Goal: Find specific page/section: Find specific page/section

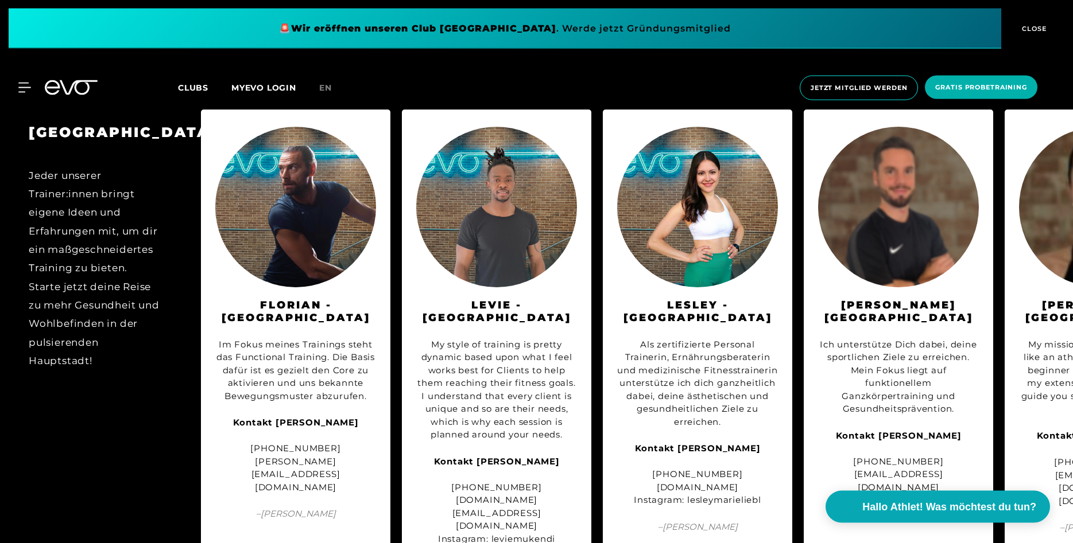
scroll to position [1346, 0]
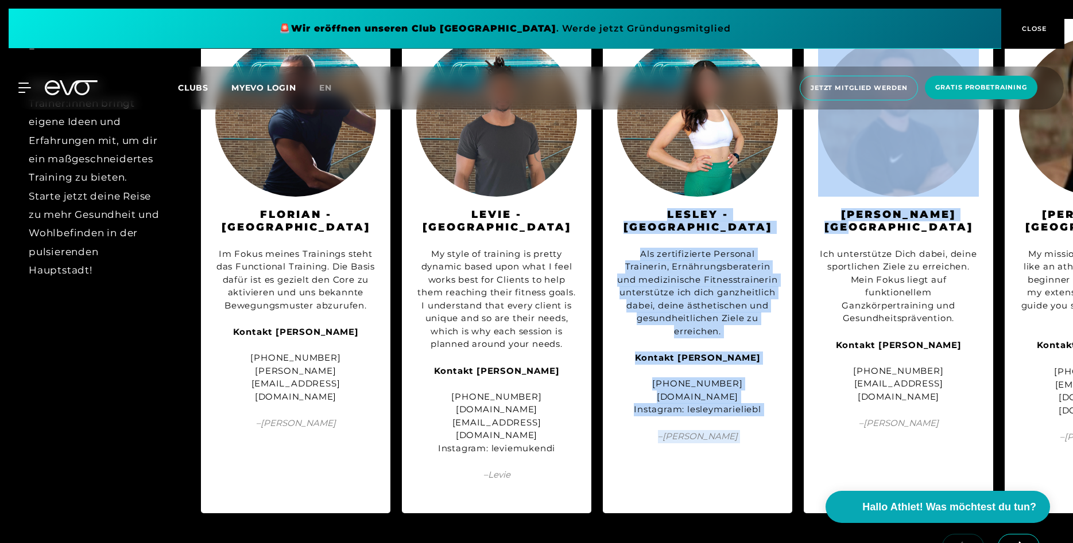
drag, startPoint x: 988, startPoint y: 208, endPoint x: 739, endPoint y: 201, distance: 249.2
click at [803, 201] on div "[PERSON_NAME] Ich unterstütze Dich dabei, deine sportlichen Ziele zu erreichen.…" at bounding box center [897, 266] width 189 height 495
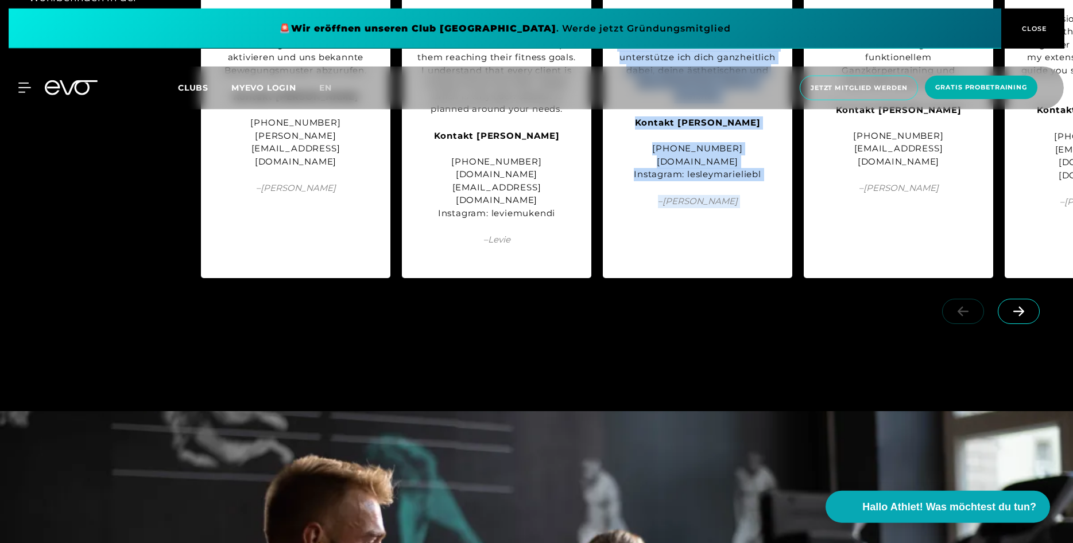
scroll to position [1522, 0]
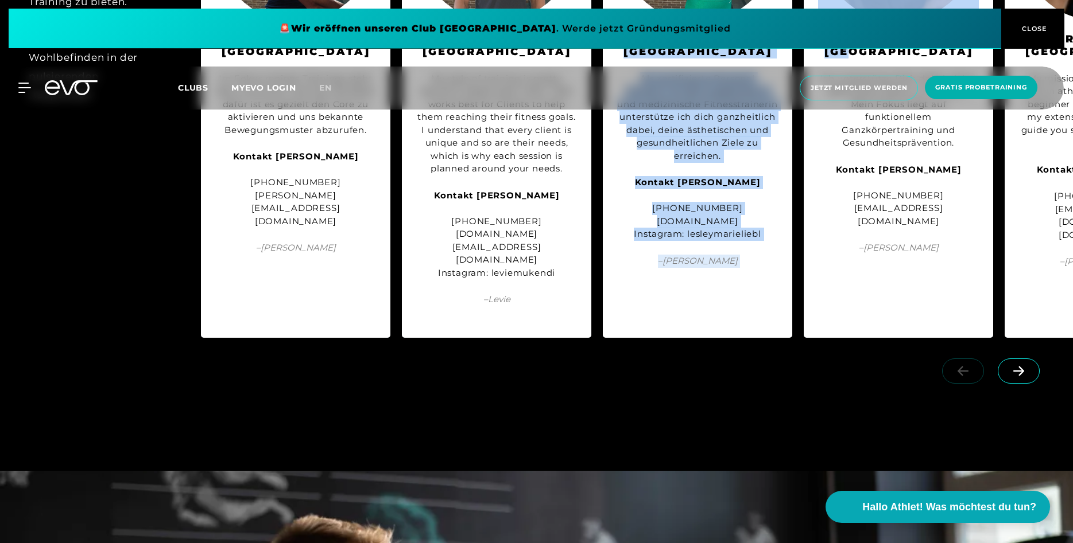
click at [1004, 384] on span at bounding box center [1018, 371] width 42 height 25
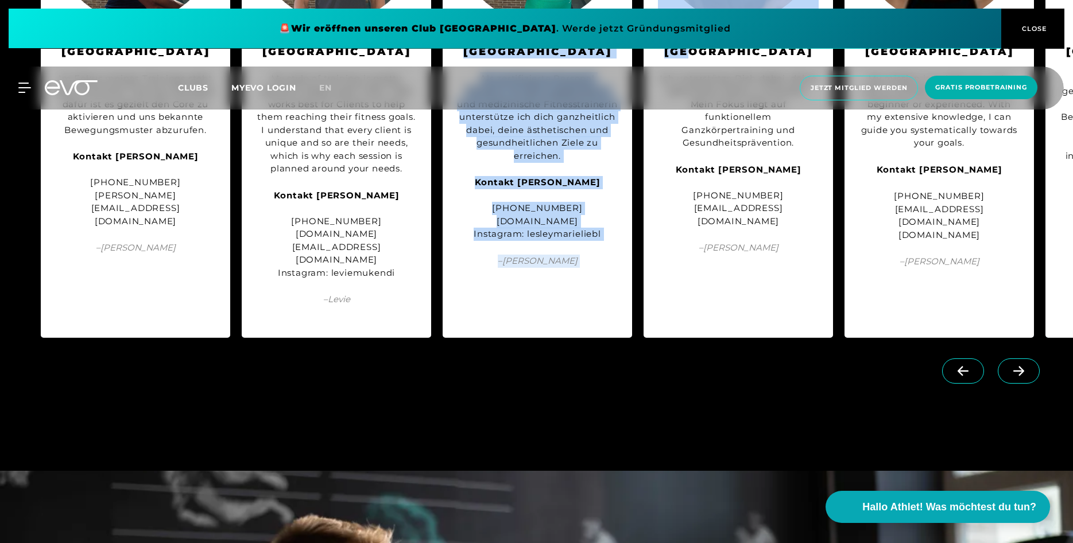
click at [1004, 384] on span at bounding box center [1018, 371] width 42 height 25
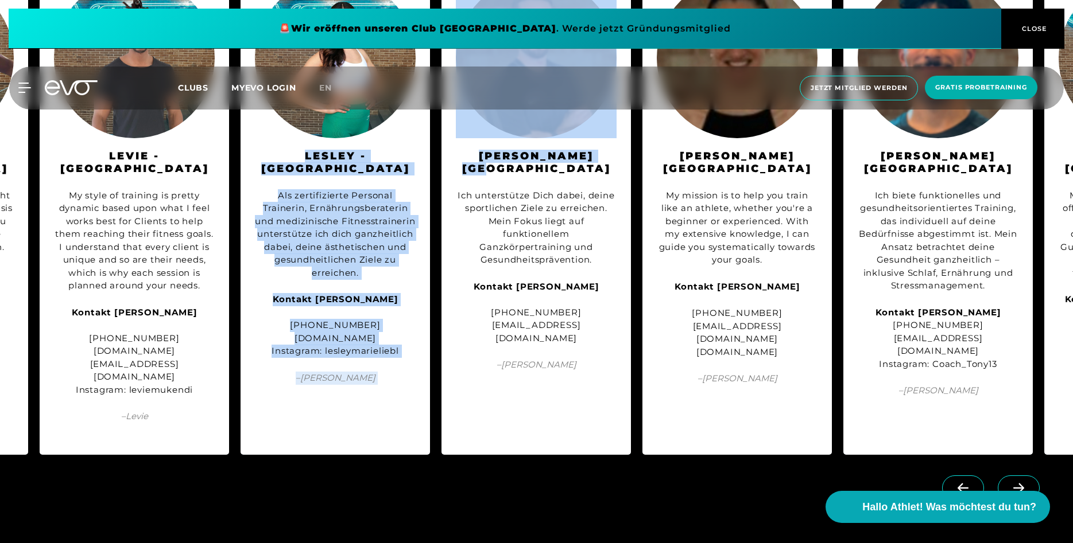
scroll to position [1463, 0]
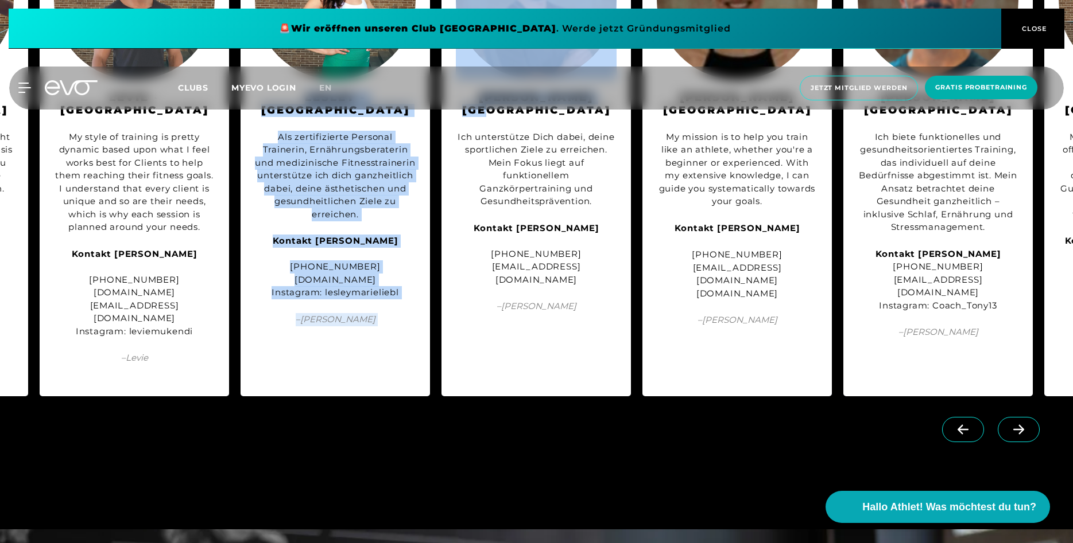
click at [1012, 435] on icon at bounding box center [1018, 430] width 20 height 10
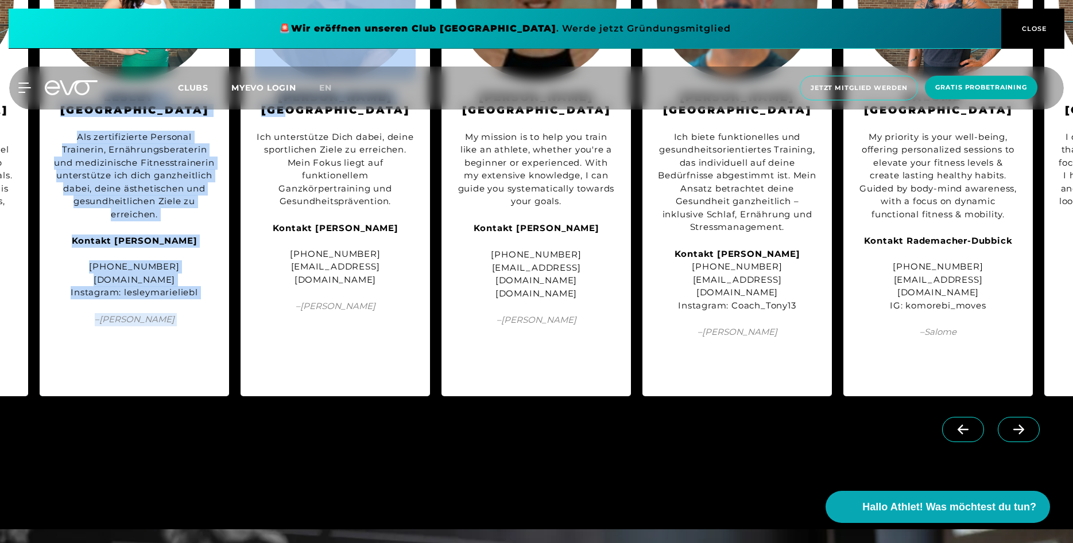
click at [1019, 435] on icon at bounding box center [1018, 430] width 20 height 10
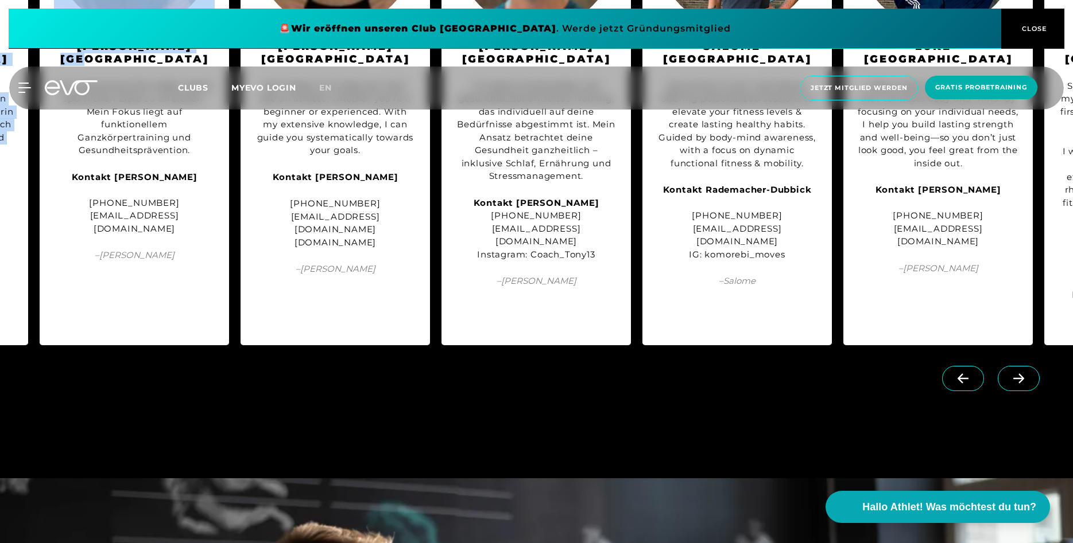
scroll to position [1522, 0]
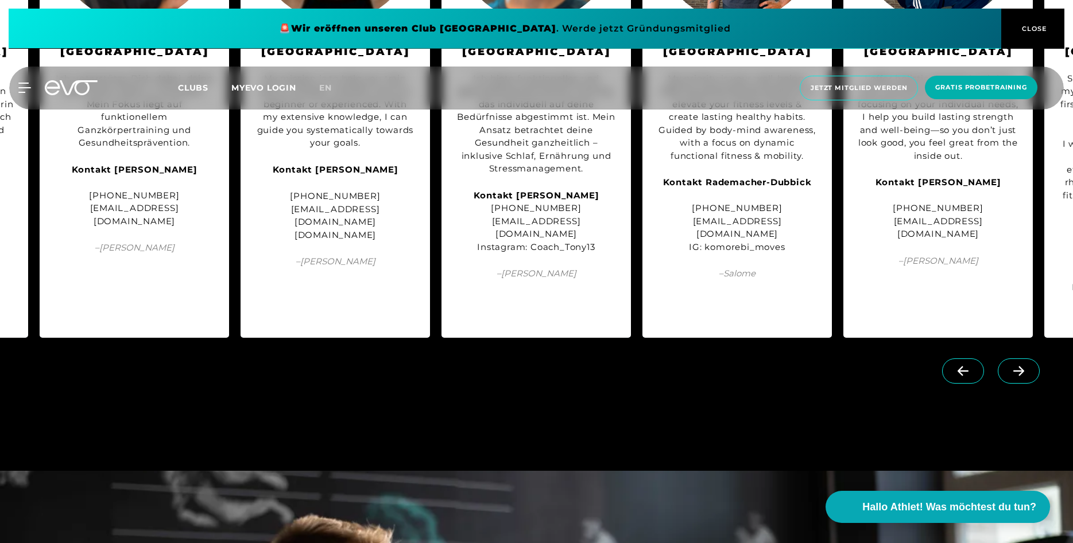
click at [1022, 387] on div at bounding box center [993, 382] width 160 height 64
click at [1019, 376] on icon at bounding box center [1018, 372] width 11 height 10
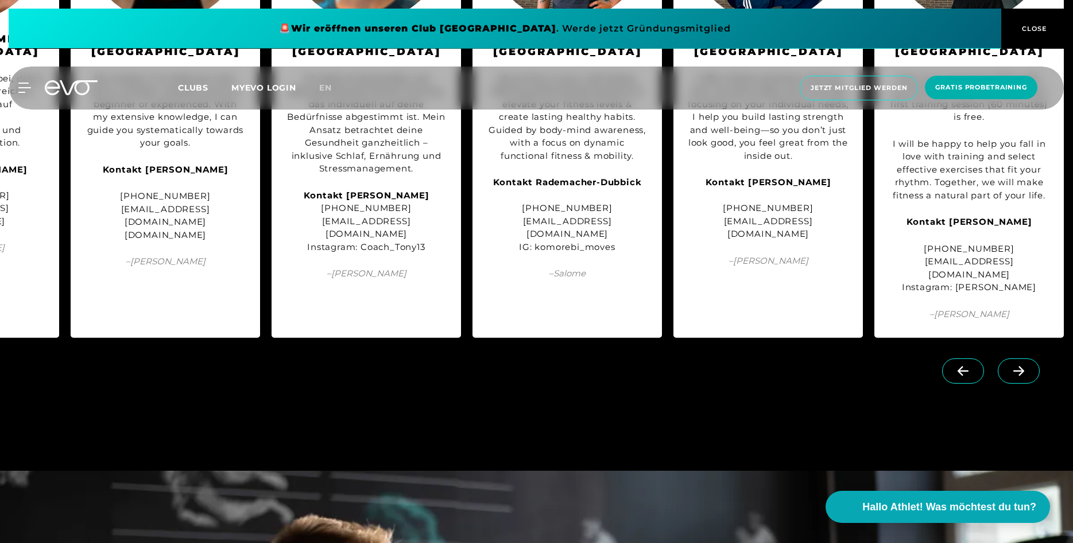
click at [1019, 376] on icon at bounding box center [1018, 372] width 11 height 10
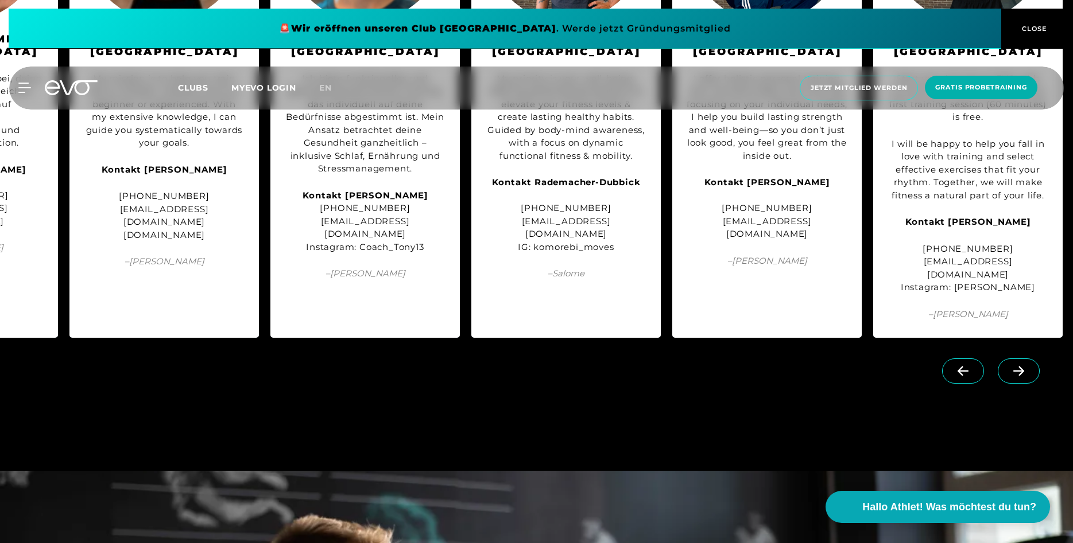
scroll to position [0, 936]
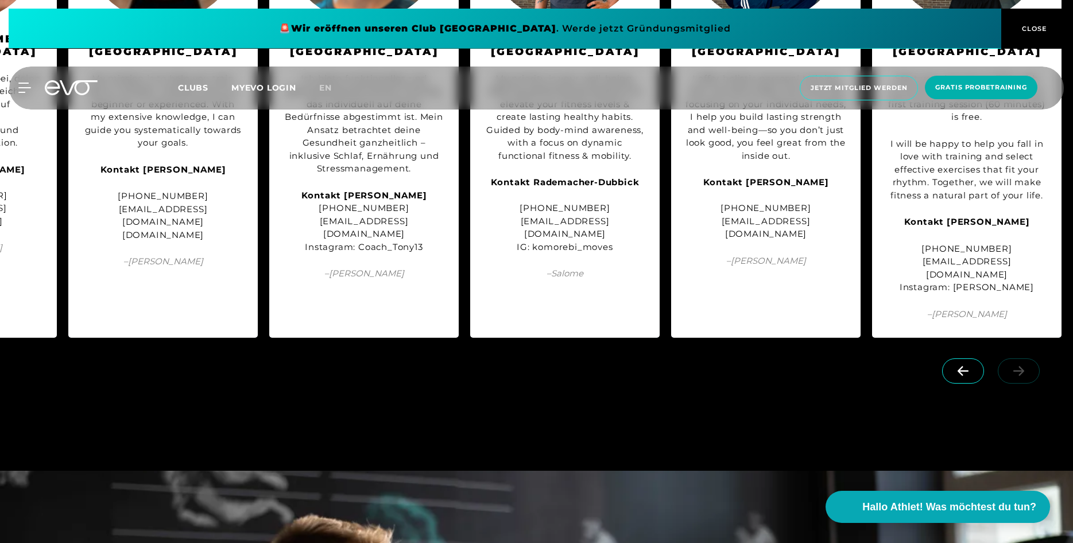
click at [1011, 370] on link at bounding box center [1020, 364] width 46 height 11
